Goal: Task Accomplishment & Management: Manage account settings

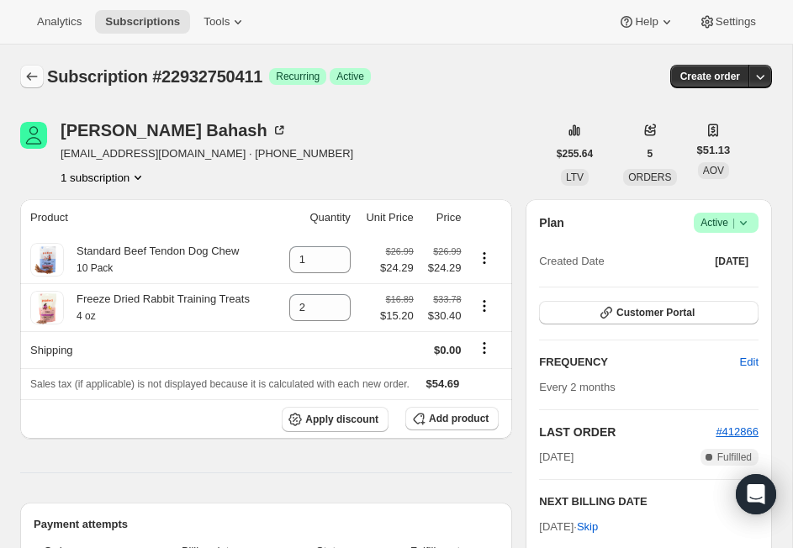
click at [36, 77] on icon "Subscriptions" at bounding box center [32, 76] width 17 height 17
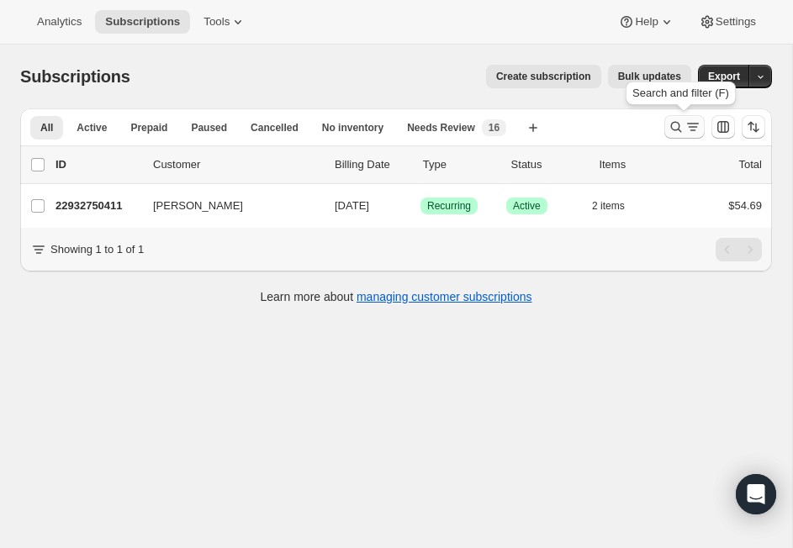
click at [697, 117] on button "Search and filter results" at bounding box center [684, 127] width 40 height 24
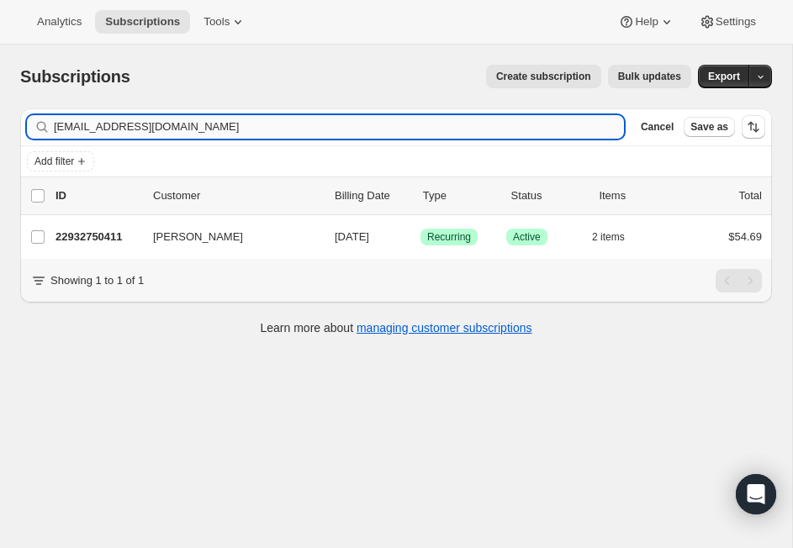
click at [182, 125] on input "[EMAIL_ADDRESS][DOMAIN_NAME]" at bounding box center [339, 127] width 570 height 24
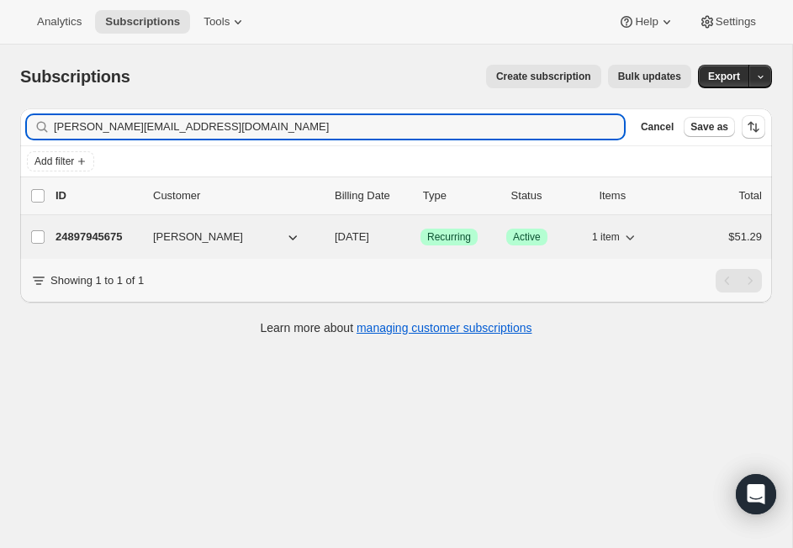
type input "[PERSON_NAME][EMAIL_ADDRESS][DOMAIN_NAME]"
click at [106, 241] on p "24897945675" at bounding box center [97, 237] width 84 height 17
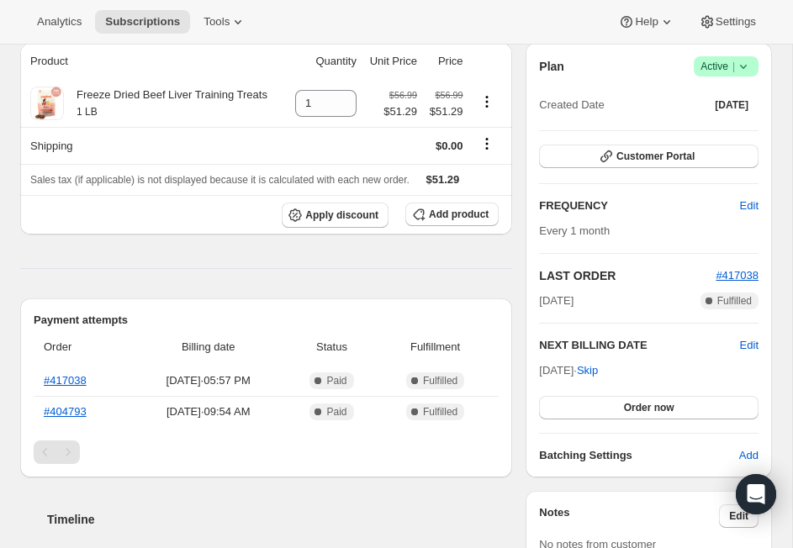
scroll to position [145, 0]
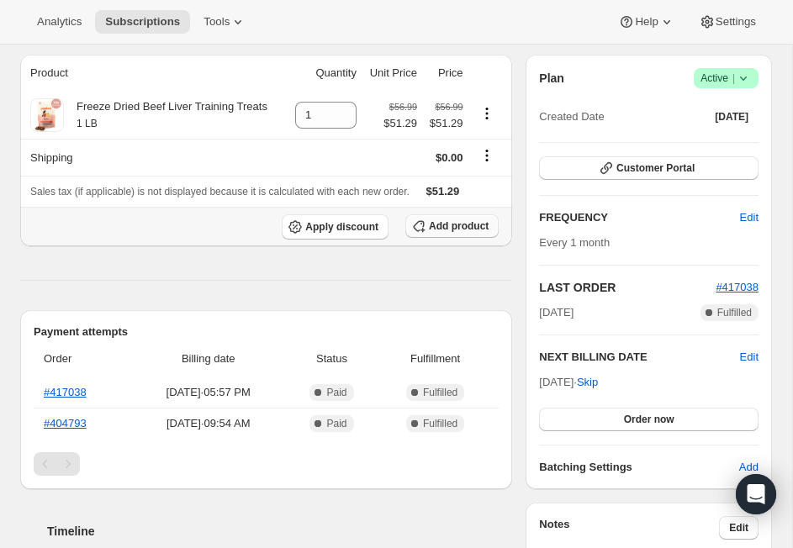
click at [458, 228] on span "Add product" at bounding box center [459, 225] width 60 height 13
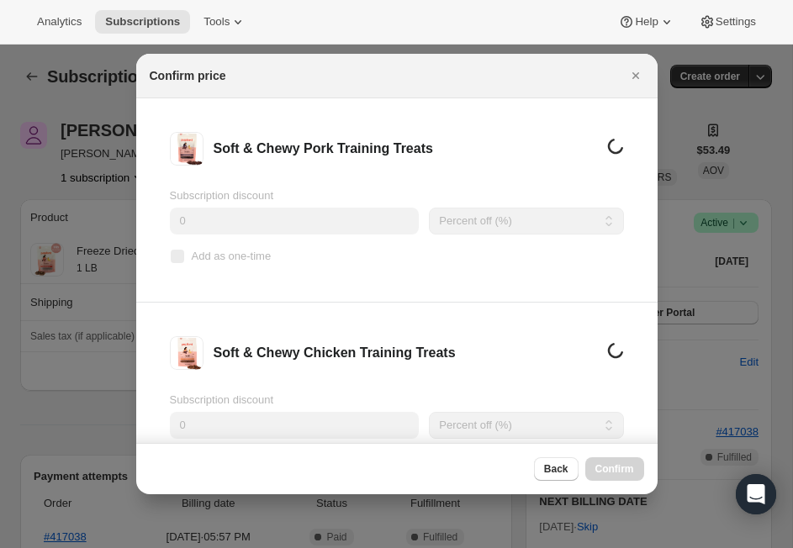
scroll to position [0, 0]
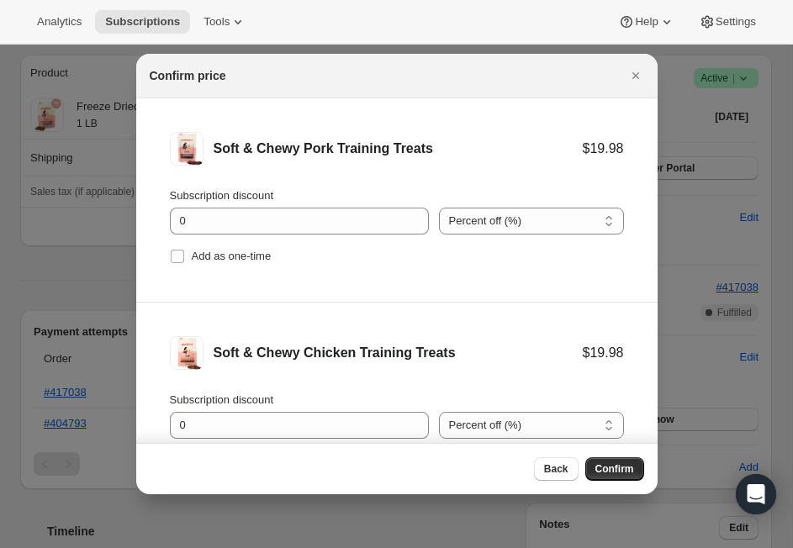
click at [262, 206] on div "Subscription discount 0" at bounding box center [299, 210] width 259 height 47
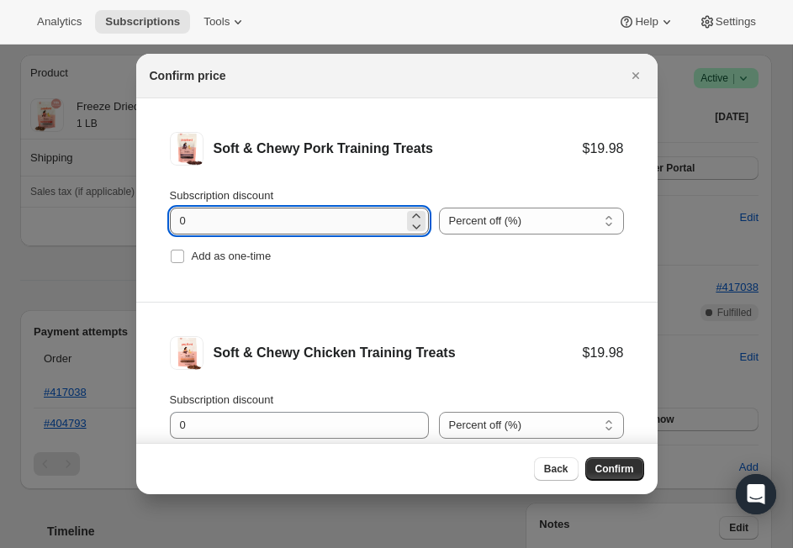
click at [262, 210] on input "0" at bounding box center [287, 221] width 234 height 27
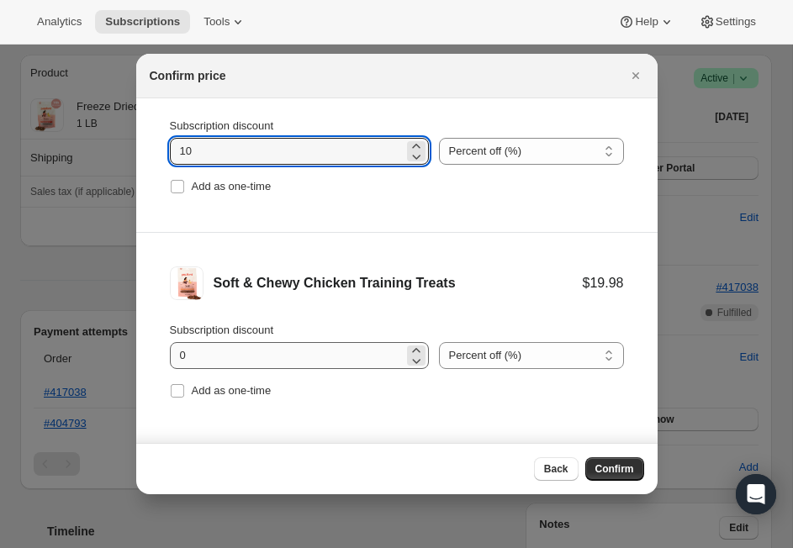
type input "10"
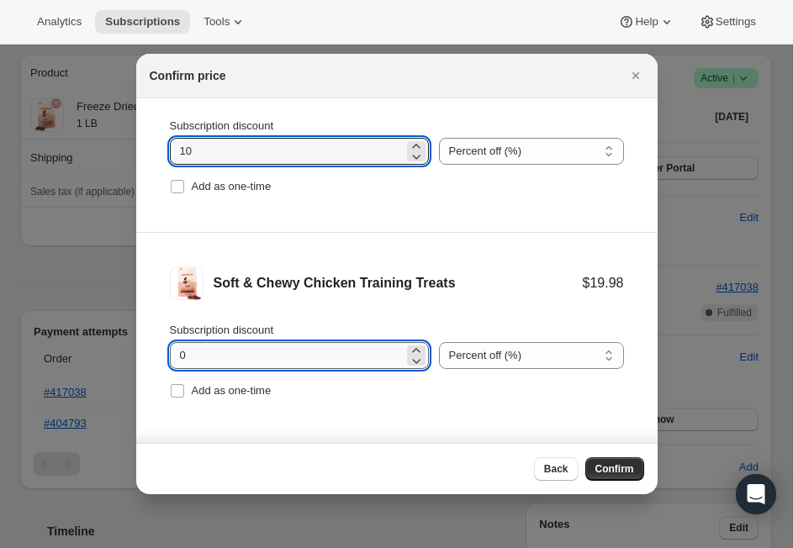
click at [282, 354] on input "0" at bounding box center [287, 355] width 234 height 27
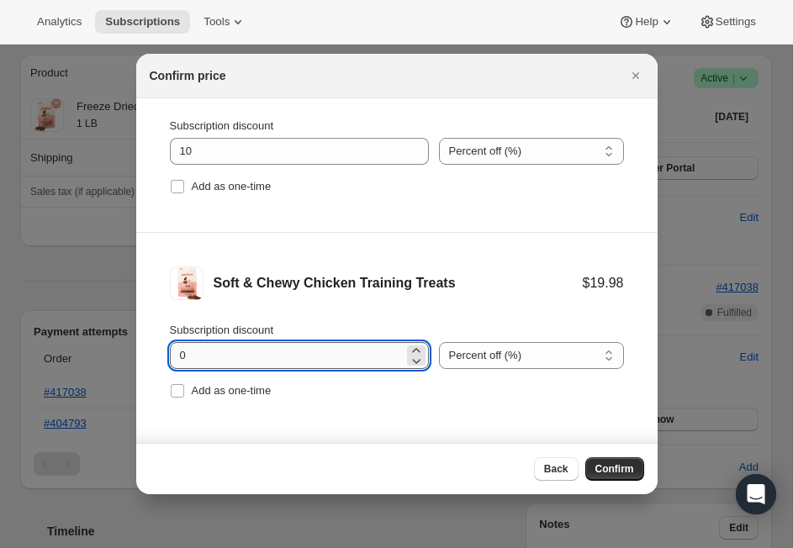
click at [268, 362] on input "0" at bounding box center [287, 355] width 234 height 27
click at [243, 356] on input "0" at bounding box center [287, 355] width 234 height 27
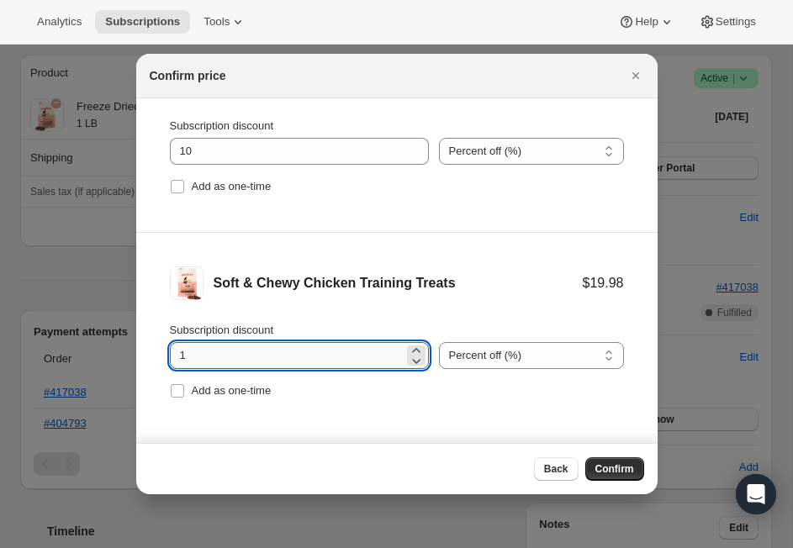
type input "10"
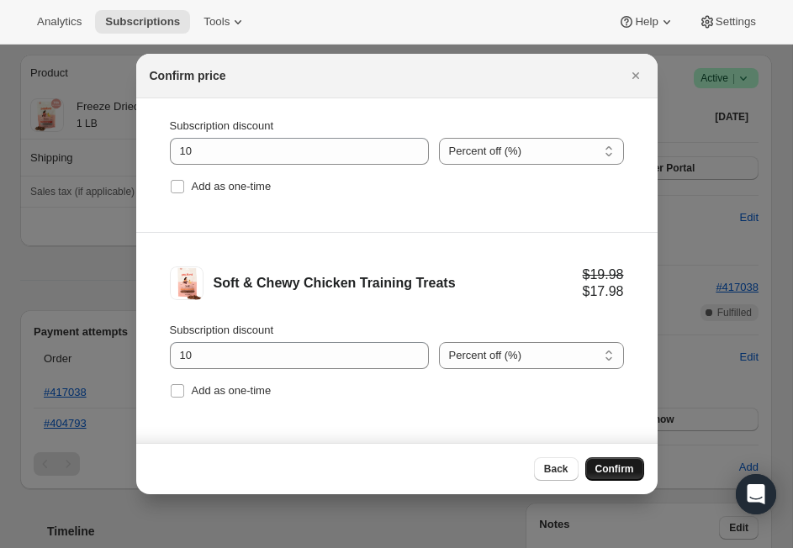
click at [622, 466] on span "Confirm" at bounding box center [614, 468] width 39 height 13
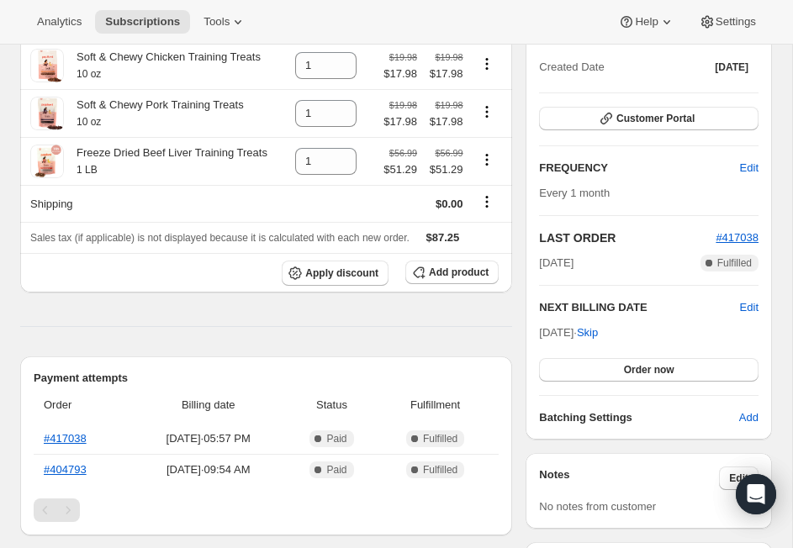
scroll to position [0, 0]
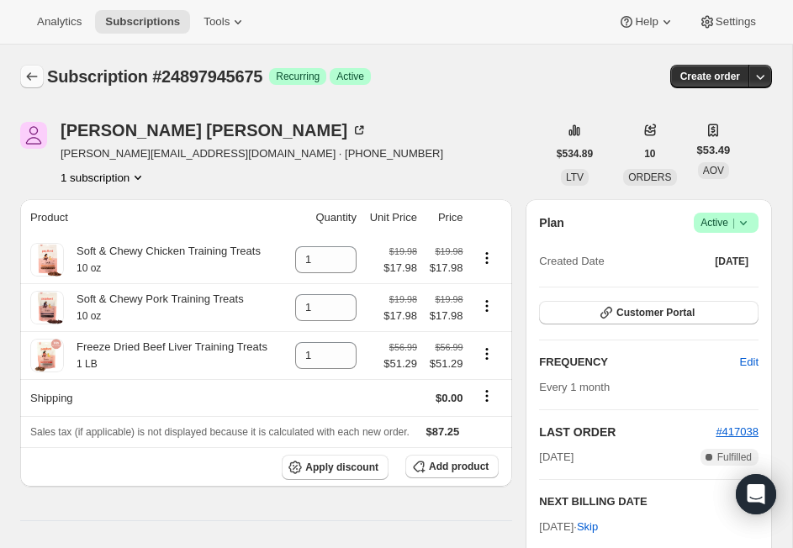
click at [33, 67] on button "Subscriptions" at bounding box center [32, 77] width 24 height 24
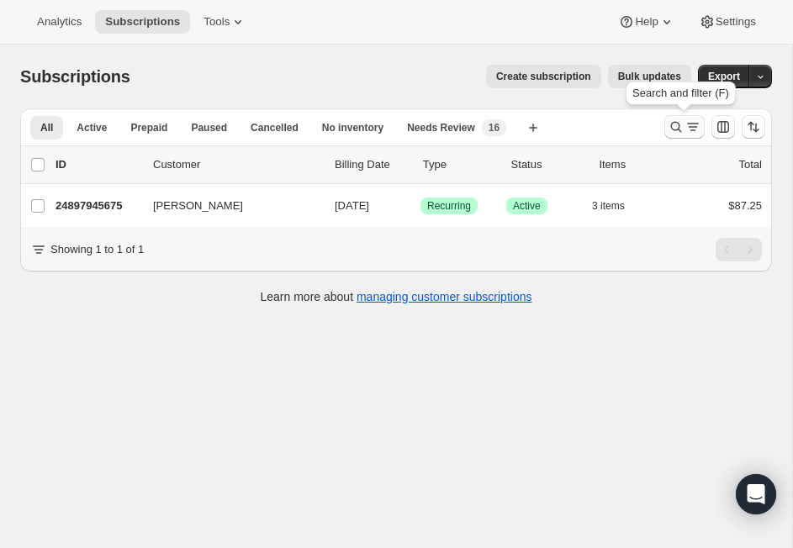
click at [675, 129] on icon "Search and filter results" at bounding box center [676, 127] width 17 height 17
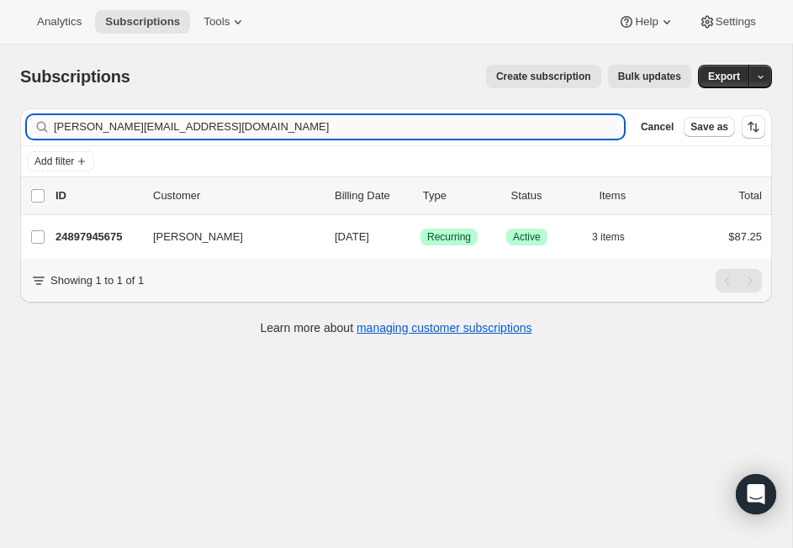
click at [213, 128] on input "[PERSON_NAME][EMAIL_ADDRESS][DOMAIN_NAME]" at bounding box center [339, 127] width 570 height 24
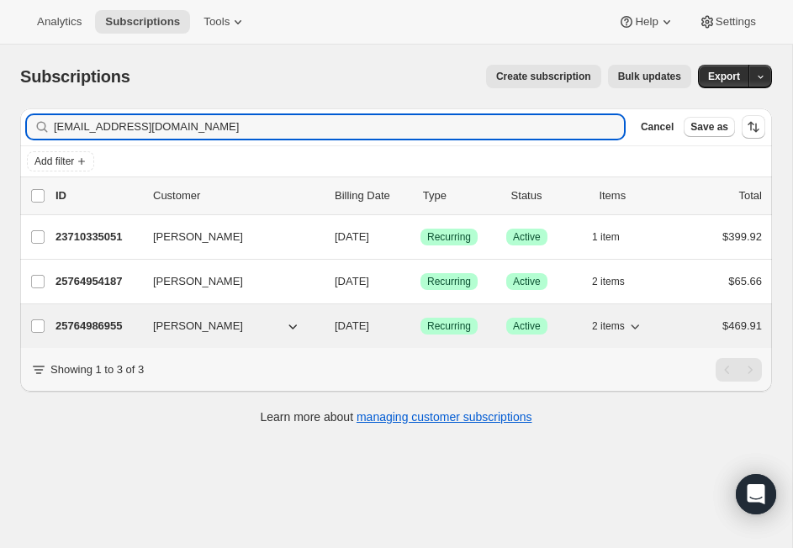
type input "[EMAIL_ADDRESS][DOMAIN_NAME]"
click at [114, 330] on p "25764986955" at bounding box center [97, 326] width 84 height 17
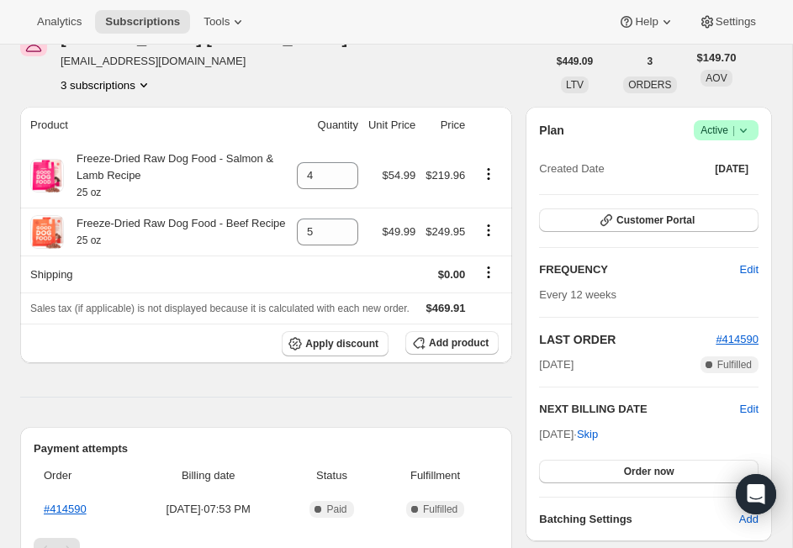
scroll to position [88, 0]
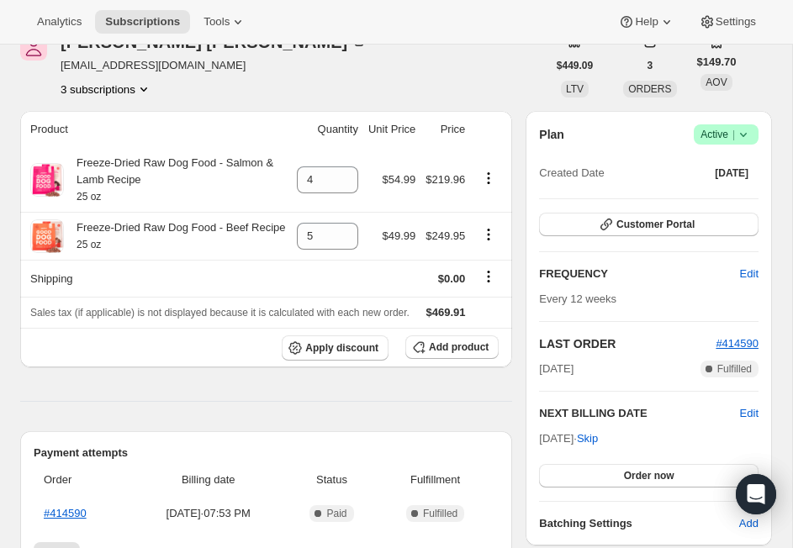
click at [752, 135] on span "Success Active |" at bounding box center [726, 134] width 65 height 20
click at [744, 211] on div "Pause subscription Cancel subscription" at bounding box center [719, 182] width 115 height 66
click at [737, 194] on span "Cancel subscription" at bounding box center [719, 196] width 95 height 13
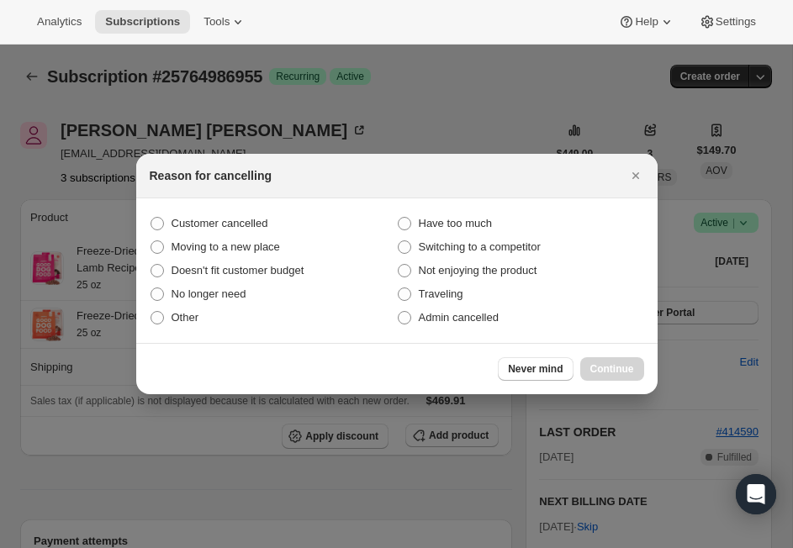
scroll to position [0, 0]
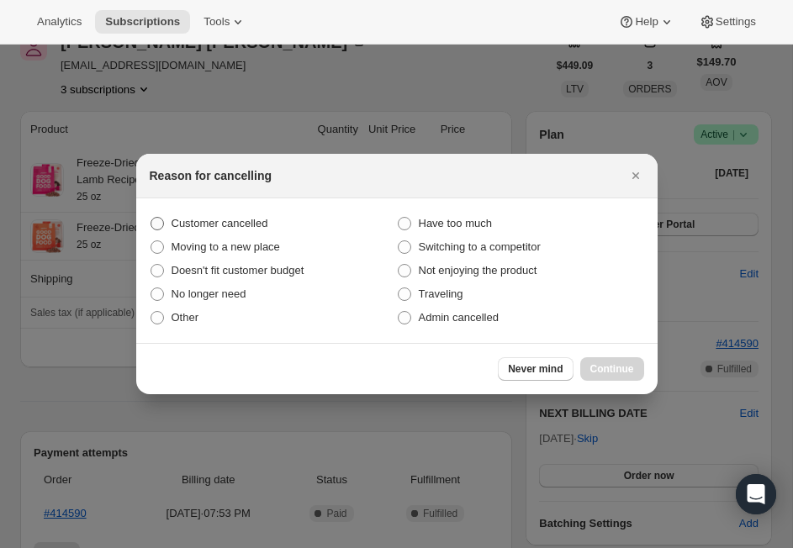
click at [260, 229] on span "Customer cancelled" at bounding box center [220, 223] width 97 height 13
click at [151, 218] on input "Customer cancelled" at bounding box center [150, 217] width 1 height 1
radio input "true"
click at [618, 360] on button "Continue" at bounding box center [612, 369] width 64 height 24
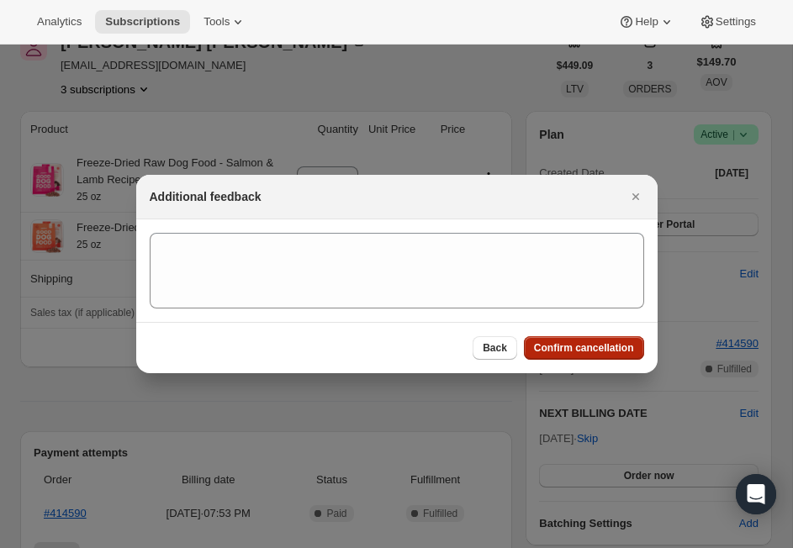
click at [609, 346] on span "Confirm cancellation" at bounding box center [584, 347] width 100 height 13
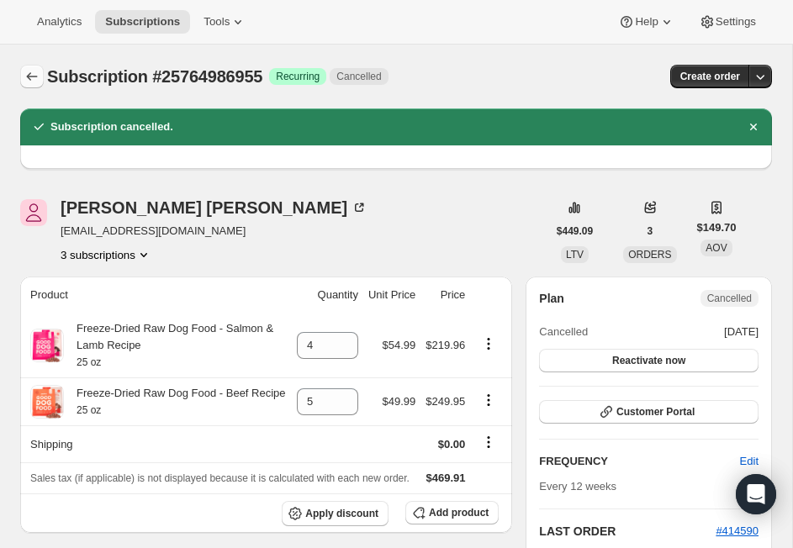
click at [32, 75] on icon "Subscriptions" at bounding box center [32, 76] width 17 height 17
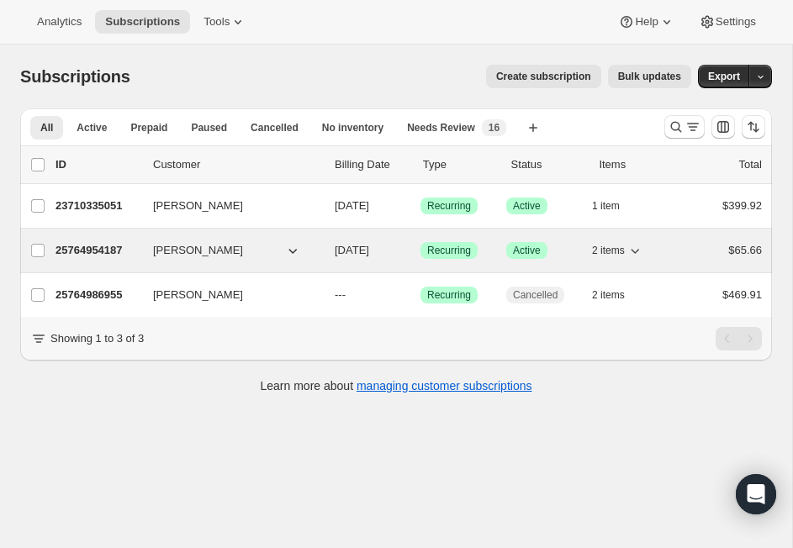
click at [108, 248] on p "25764954187" at bounding box center [97, 250] width 84 height 17
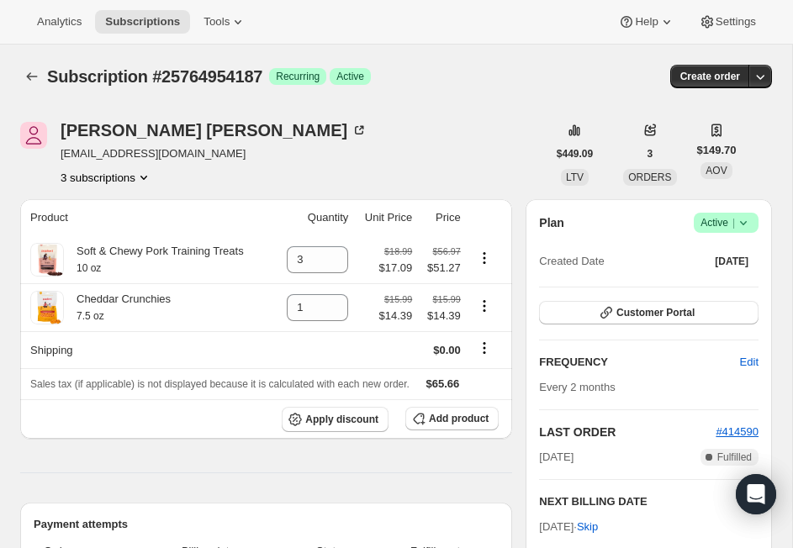
click at [749, 224] on icon at bounding box center [743, 222] width 17 height 17
click at [747, 291] on span "Cancel subscription" at bounding box center [719, 285] width 95 height 17
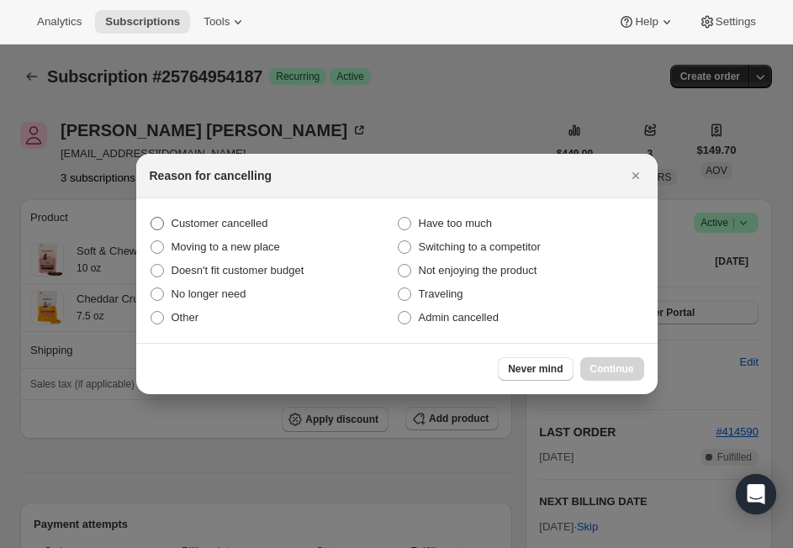
click at [264, 229] on span "Customer cancelled" at bounding box center [220, 223] width 97 height 13
click at [151, 218] on input "Customer cancelled" at bounding box center [150, 217] width 1 height 1
radio input "true"
click at [615, 376] on button "Continue" at bounding box center [612, 369] width 64 height 24
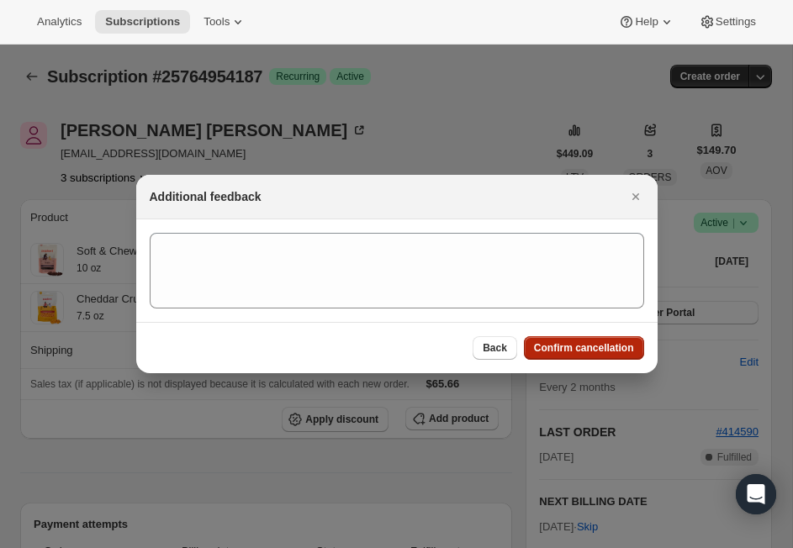
click at [598, 349] on span "Confirm cancellation" at bounding box center [584, 347] width 100 height 13
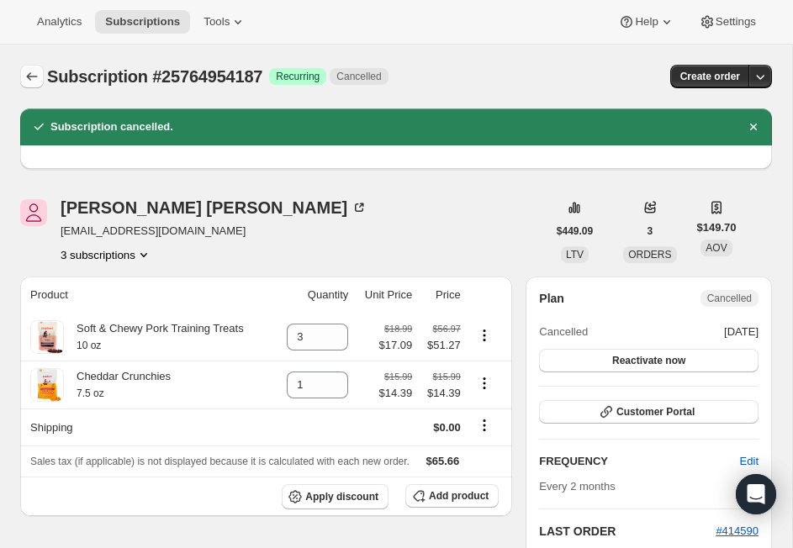
click at [31, 75] on icon "Subscriptions" at bounding box center [32, 76] width 17 height 17
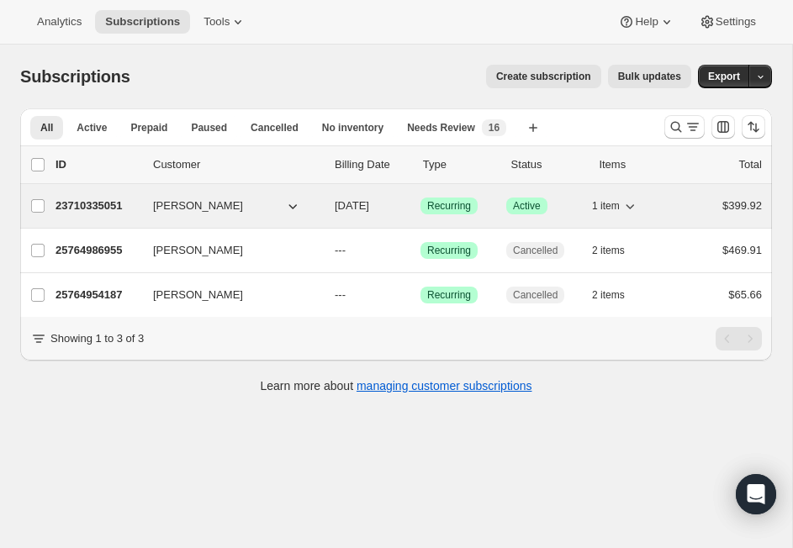
click at [112, 198] on p "23710335051" at bounding box center [97, 206] width 84 height 17
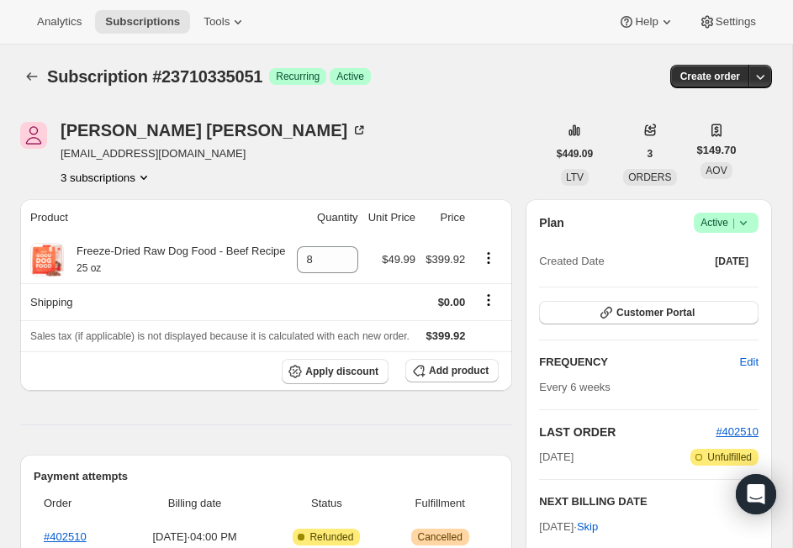
click at [748, 220] on icon at bounding box center [743, 222] width 17 height 17
click at [747, 285] on span "Cancel subscription" at bounding box center [719, 284] width 95 height 13
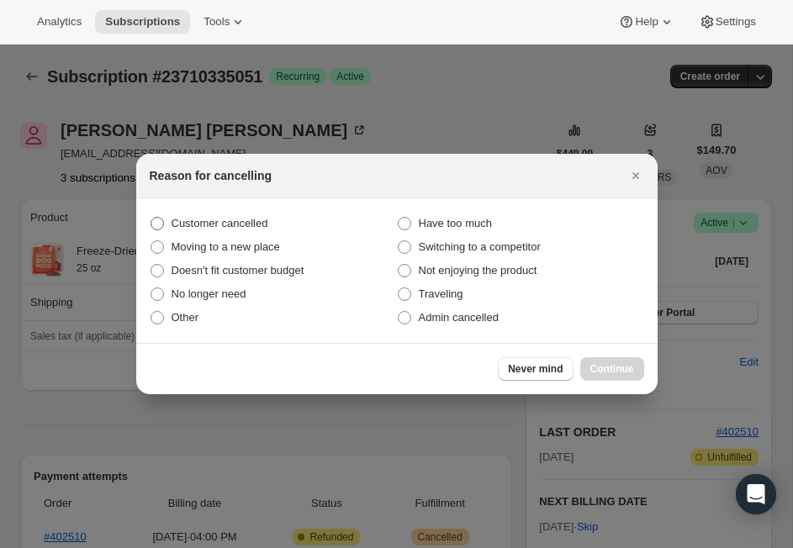
click at [256, 230] on span "Customer cancelled" at bounding box center [220, 223] width 97 height 17
click at [151, 218] on input "Customer cancelled" at bounding box center [150, 217] width 1 height 1
radio input "true"
click at [613, 367] on span "Continue" at bounding box center [612, 368] width 44 height 13
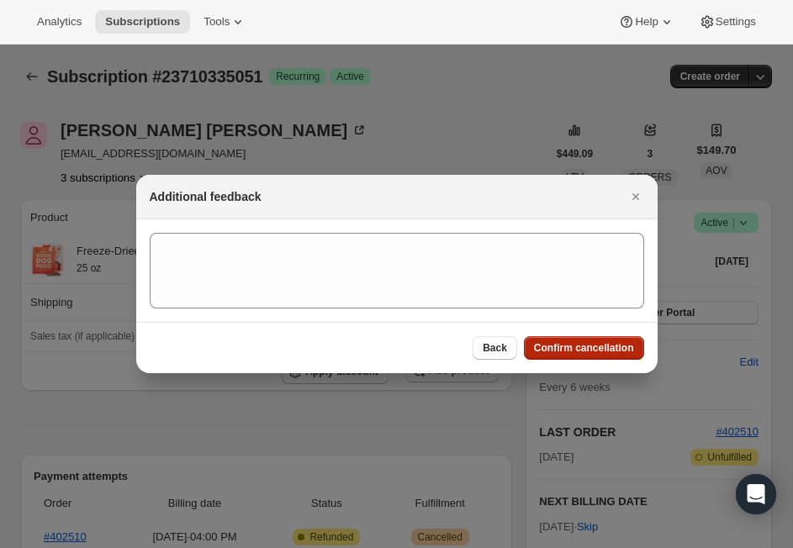
click at [592, 341] on button "Confirm cancellation" at bounding box center [584, 348] width 120 height 24
